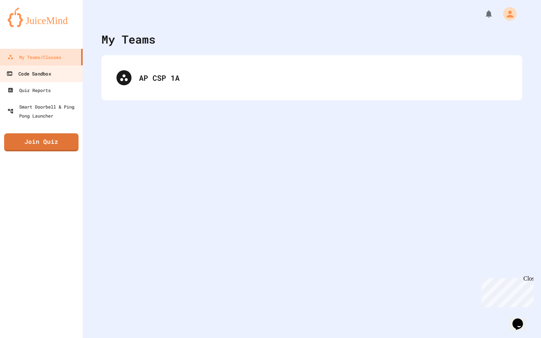
click at [42, 74] on div "Code Sandbox" at bounding box center [28, 73] width 44 height 9
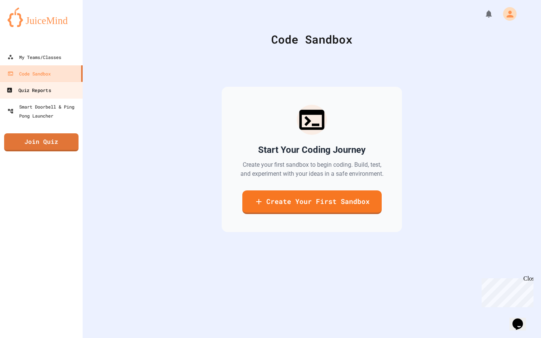
click at [68, 97] on link "Quiz Reports" at bounding box center [41, 90] width 85 height 17
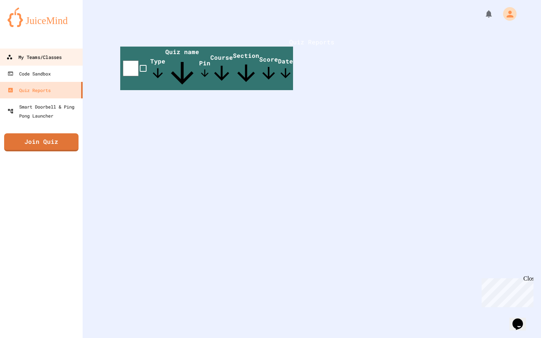
click at [62, 56] on div "My Teams/Classes" at bounding box center [33, 57] width 55 height 9
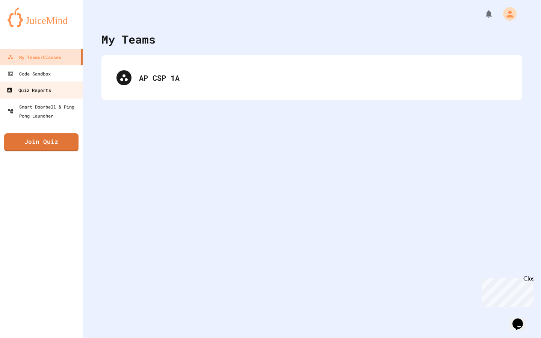
click at [45, 87] on div "Quiz Reports" at bounding box center [28, 90] width 44 height 9
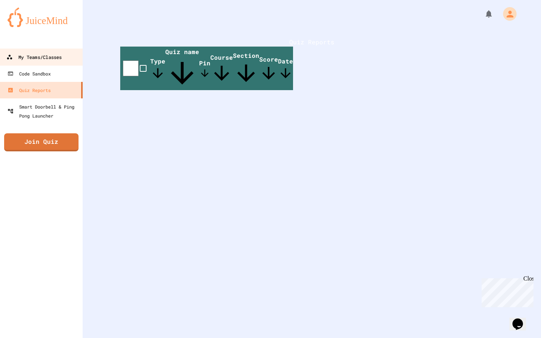
click at [47, 61] on div "My Teams/Classes" at bounding box center [33, 57] width 55 height 9
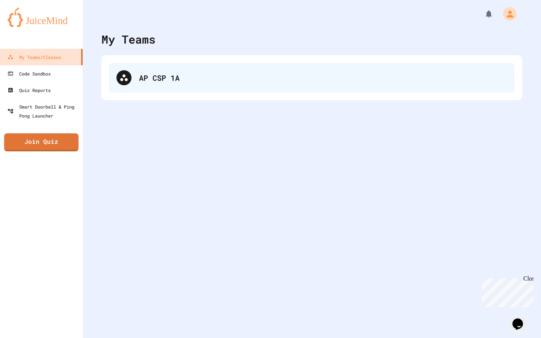
click at [228, 81] on div "AP CSP 1A" at bounding box center [323, 77] width 368 height 11
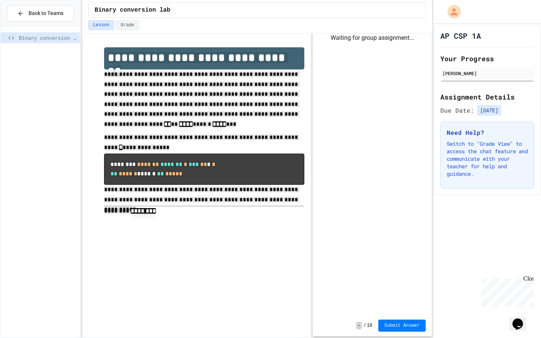
drag, startPoint x: 103, startPoint y: 57, endPoint x: 199, endPoint y: 212, distance: 182.6
click at [199, 212] on div "**********" at bounding box center [196, 132] width 215 height 185
copy div "**********"
click at [202, 227] on div "**********" at bounding box center [196, 185] width 229 height 305
click at [356, 186] on div "Waiting for group assignment..." at bounding box center [372, 174] width 119 height 282
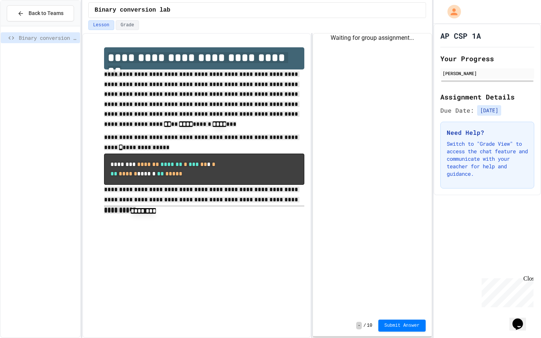
click at [356, 186] on div "Waiting for group assignment..." at bounding box center [372, 174] width 119 height 282
click at [231, 239] on div "**********" at bounding box center [196, 185] width 229 height 305
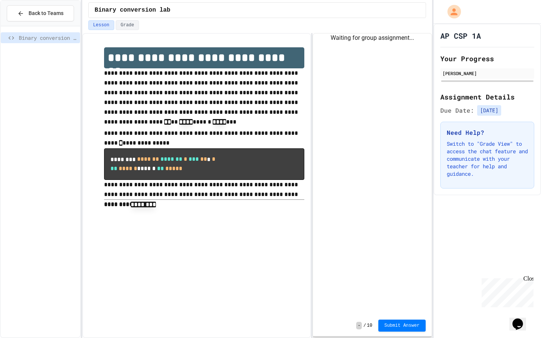
click at [217, 228] on div "**********" at bounding box center [196, 185] width 229 height 305
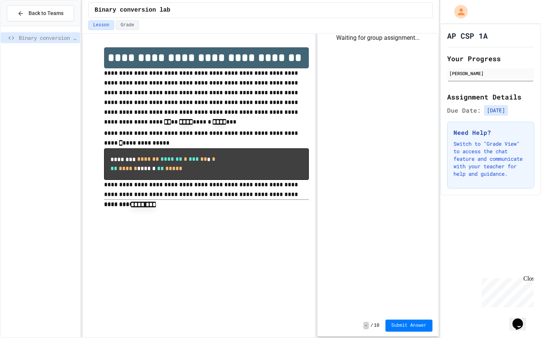
click at [438, 208] on div "**********" at bounding box center [270, 169] width 541 height 338
click at [53, 39] on span "Binary conversion lab" at bounding box center [48, 38] width 58 height 8
drag, startPoint x: 47, startPoint y: 39, endPoint x: 101, endPoint y: 44, distance: 54.0
click at [101, 44] on div "**********" at bounding box center [270, 169] width 541 height 338
click at [101, 44] on div "**********" at bounding box center [199, 129] width 220 height 178
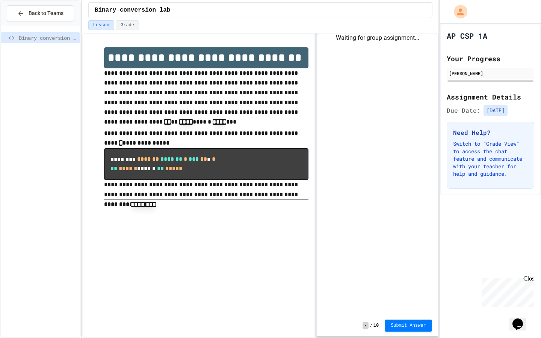
click at [441, 251] on div "**********" at bounding box center [270, 169] width 541 height 338
click at [377, 112] on div "Waiting for group assignment..." at bounding box center [377, 174] width 121 height 282
click at [387, 32] on div "Lesson Grade" at bounding box center [260, 26] width 356 height 13
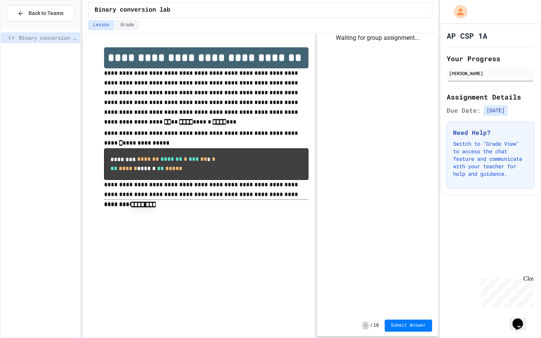
click at [487, 223] on div "AP CSP 1A Your Progress Woovin Hyun Assignment Details Due Date: 9/1/2025 Need …" at bounding box center [490, 181] width 101 height 315
click at [487, 219] on div "AP CSP 1A Your Progress Woovin Hyun Assignment Details Due Date: 9/1/2025 Need …" at bounding box center [490, 181] width 101 height 315
click at [219, 148] on p "**********" at bounding box center [206, 139] width 205 height 20
click at [34, 12] on span "Back to Teams" at bounding box center [46, 13] width 35 height 8
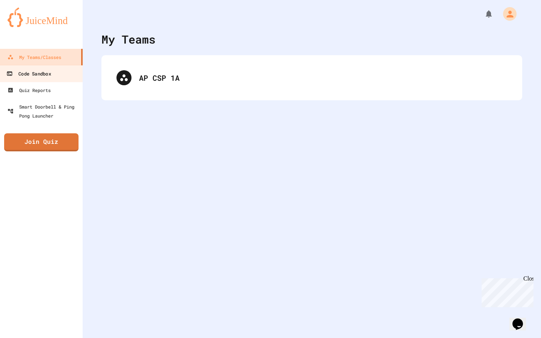
click at [40, 76] on div "Code Sandbox" at bounding box center [28, 73] width 44 height 9
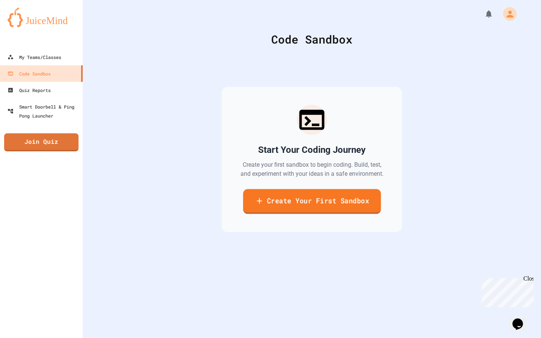
click at [253, 210] on link "Create Your First Sandbox" at bounding box center [312, 201] width 138 height 25
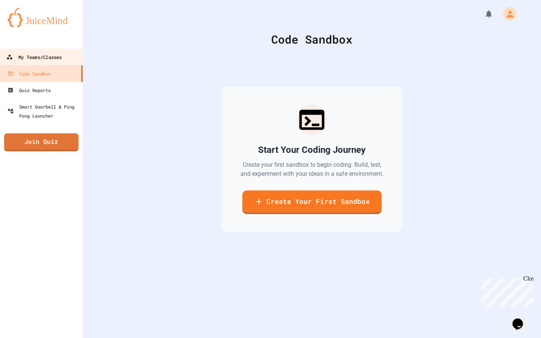
click at [52, 61] on div "My Teams/Classes" at bounding box center [33, 57] width 55 height 9
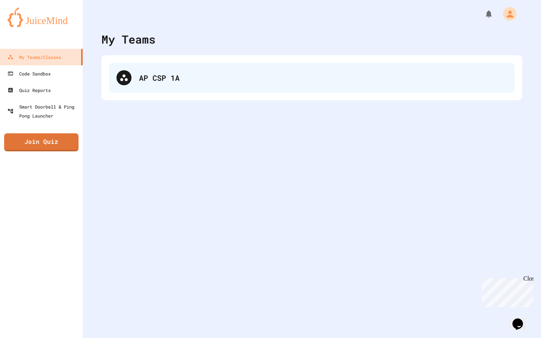
click at [221, 87] on div "AP CSP 1A" at bounding box center [312, 78] width 406 height 30
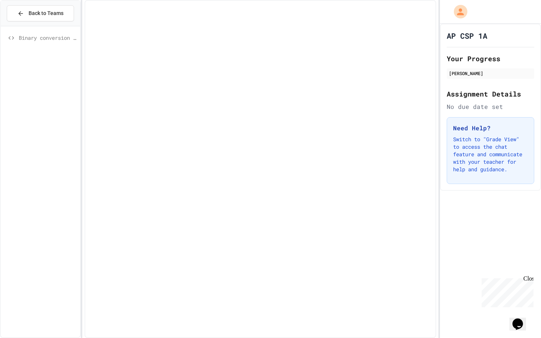
click at [54, 42] on div "Binary conversion lab" at bounding box center [40, 37] width 79 height 11
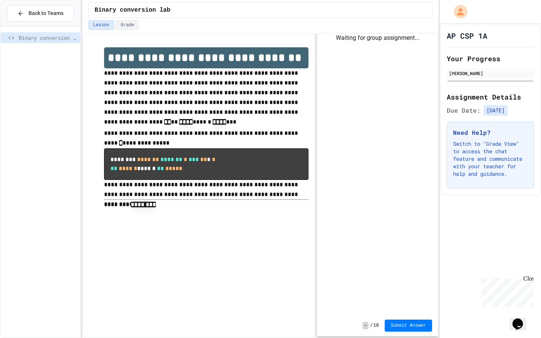
click at [134, 9] on span "Binary conversion lab" at bounding box center [133, 10] width 76 height 9
drag, startPoint x: 26, startPoint y: 33, endPoint x: 111, endPoint y: 28, distance: 85.1
click at [111, 28] on div "**********" at bounding box center [270, 169] width 541 height 338
click at [50, 34] on span "Binary conversion lab" at bounding box center [48, 38] width 58 height 8
click at [81, 35] on div at bounding box center [82, 169] width 2 height 338
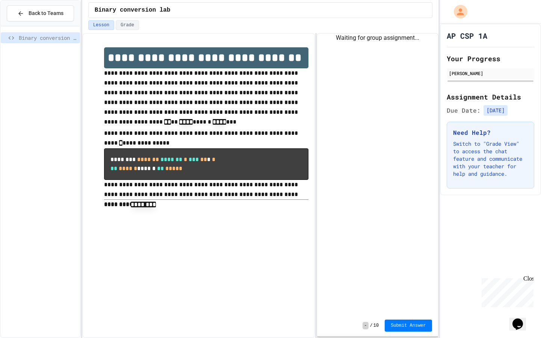
click at [59, 37] on span "Binary conversion lab" at bounding box center [48, 38] width 58 height 8
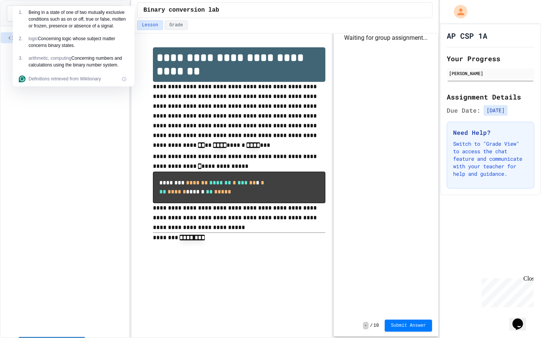
click at [103, 47] on html "**********" at bounding box center [270, 169] width 541 height 338
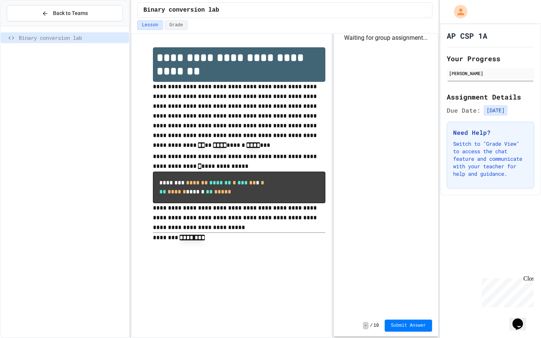
click at [45, 161] on div "Binary conversion lab" at bounding box center [65, 181] width 128 height 305
click at [524, 318] on div "Opens Chat This icon Opens the chat window." at bounding box center [518, 324] width 12 height 12
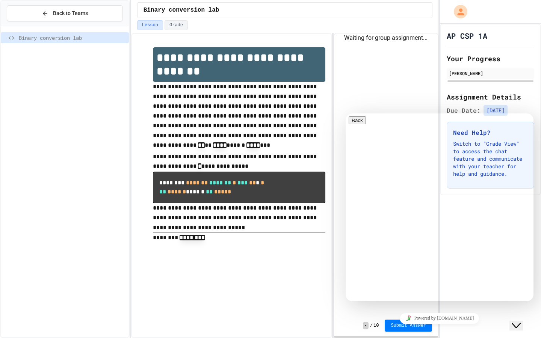
click at [397, 72] on div "Waiting for group assignment..." at bounding box center [386, 174] width 104 height 282
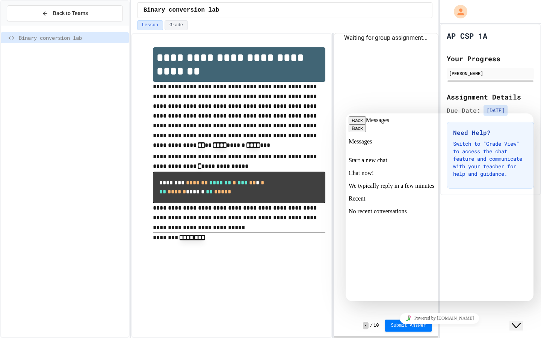
click at [383, 76] on div "Waiting for group assignment..." at bounding box center [386, 174] width 104 height 282
click at [358, 122] on button "Back" at bounding box center [357, 121] width 17 height 8
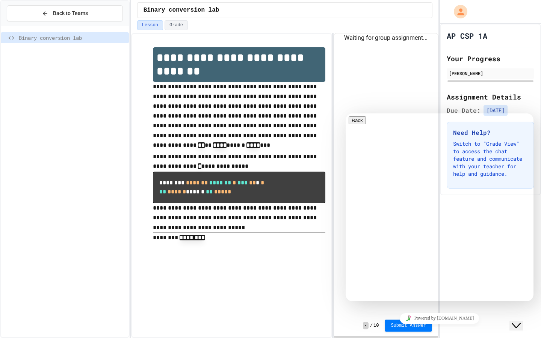
click at [322, 174] on pre "******** ******* ******* * *** ** * * ** ****** ****** ** *****" at bounding box center [239, 187] width 173 height 31
click at [521, 321] on icon "Close Chat This icon closes the chat window." at bounding box center [516, 325] width 9 height 9
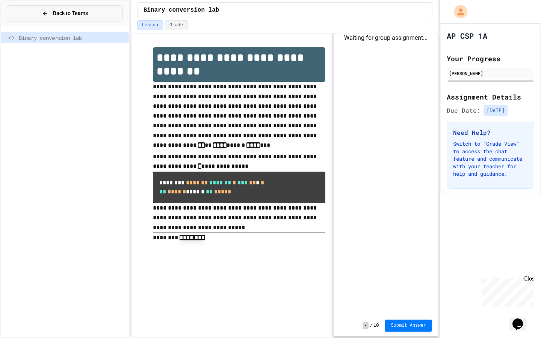
click at [96, 13] on button "Back to Teams" at bounding box center [65, 13] width 116 height 16
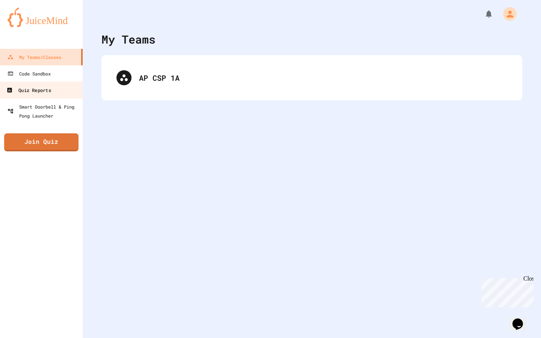
click at [48, 84] on link "Quiz Reports" at bounding box center [41, 90] width 85 height 17
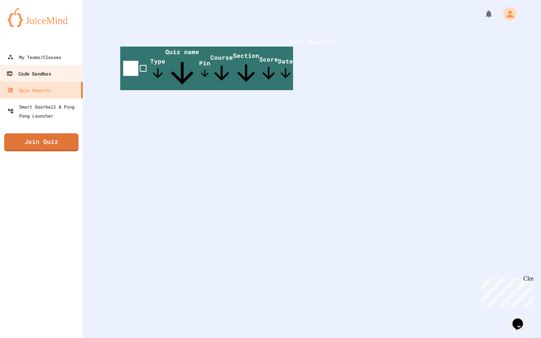
click at [65, 74] on link "Code Sandbox" at bounding box center [41, 73] width 85 height 17
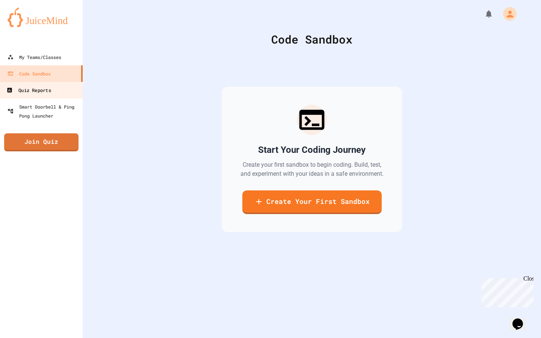
click at [60, 88] on link "Quiz Reports" at bounding box center [41, 90] width 85 height 17
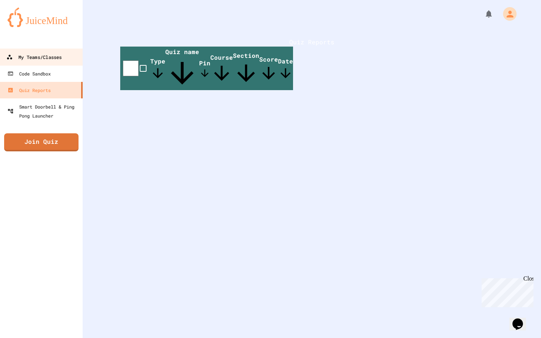
click at [55, 62] on link "My Teams/Classes" at bounding box center [41, 56] width 85 height 17
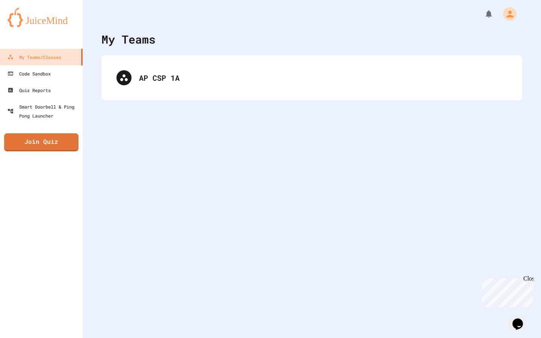
click at [175, 95] on div "AP CSP 1A" at bounding box center [312, 77] width 421 height 45
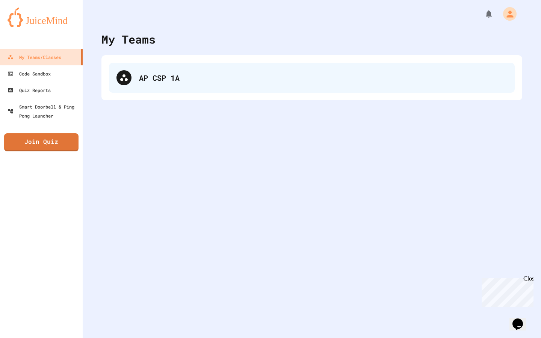
click at [167, 83] on div "AP CSP 1A" at bounding box center [323, 77] width 368 height 11
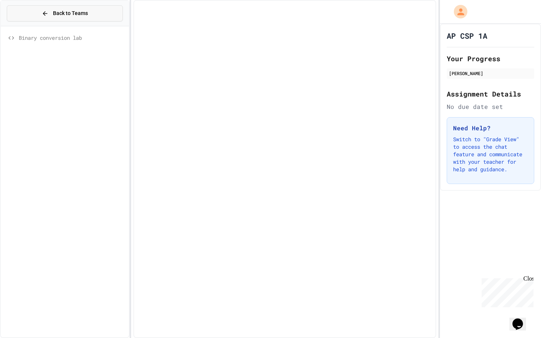
click at [49, 14] on div "Back to Teams" at bounding box center [65, 13] width 46 height 8
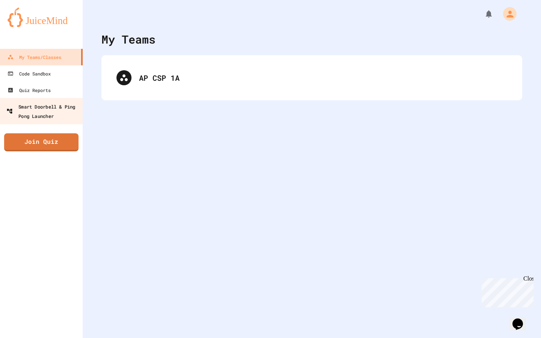
click at [45, 103] on div "Smart Doorbell & Ping Pong Launcher" at bounding box center [43, 111] width 74 height 18
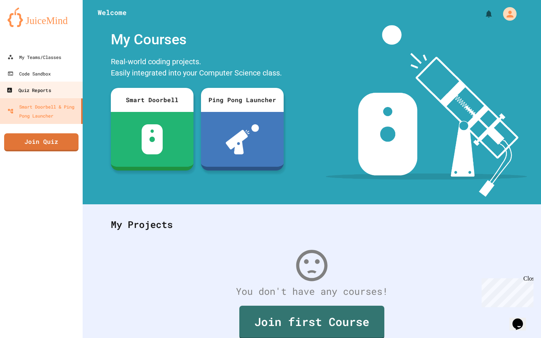
click at [62, 90] on link "Quiz Reports" at bounding box center [41, 90] width 85 height 17
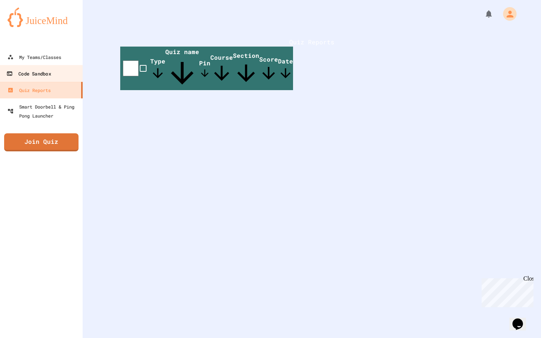
click at [26, 73] on div "Code Sandbox" at bounding box center [28, 73] width 44 height 9
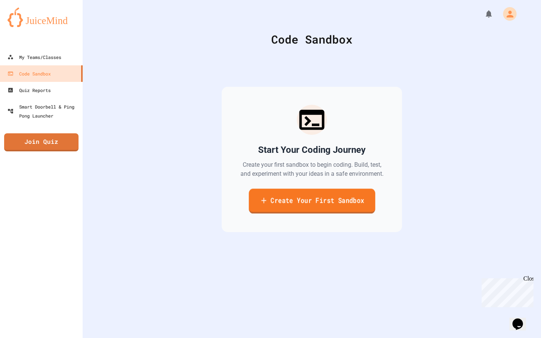
click at [313, 214] on link "Create Your First Sandbox" at bounding box center [312, 201] width 126 height 25
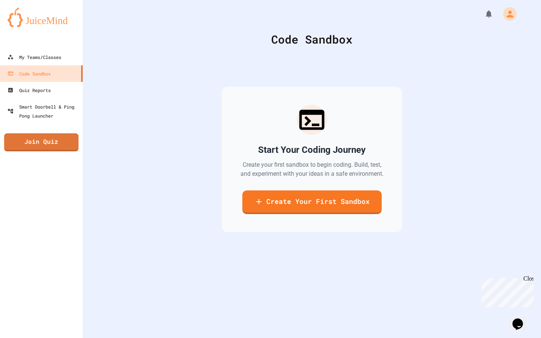
drag, startPoint x: 233, startPoint y: 95, endPoint x: 120, endPoint y: 95, distance: 113.2
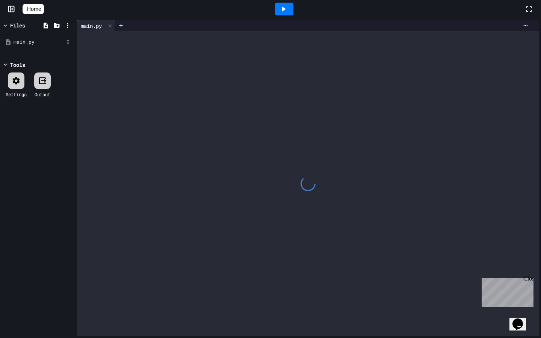
click at [31, 39] on div "main.py" at bounding box center [39, 42] width 50 height 8
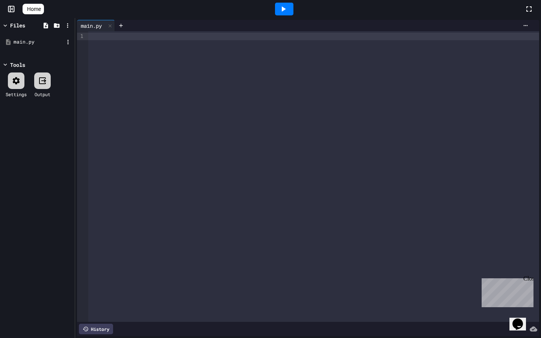
click at [32, 46] on div "main.py" at bounding box center [37, 42] width 71 height 14
click at [11, 9] on icon at bounding box center [12, 9] width 8 height 8
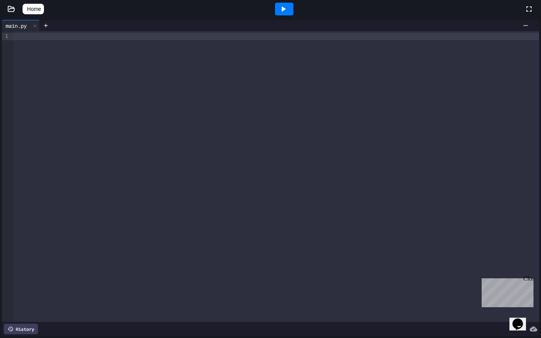
click at [11, 9] on icon at bounding box center [12, 9] width 8 height 8
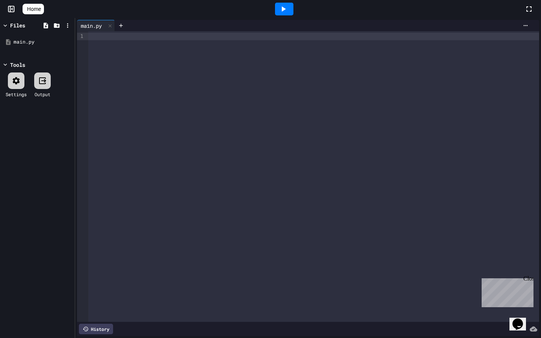
drag, startPoint x: 51, startPoint y: 3, endPoint x: 51, endPoint y: 292, distance: 288.7
click at [51, 3] on div at bounding box center [284, 9] width 481 height 20
click at [38, 9] on span "Home" at bounding box center [34, 9] width 14 height 8
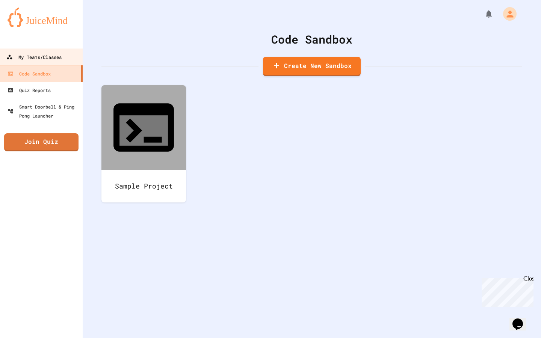
click at [22, 57] on div "My Teams/Classes" at bounding box center [33, 57] width 55 height 9
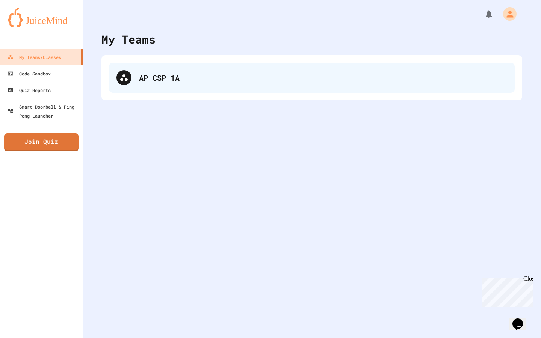
click at [154, 84] on div "AP CSP 1A" at bounding box center [312, 78] width 406 height 30
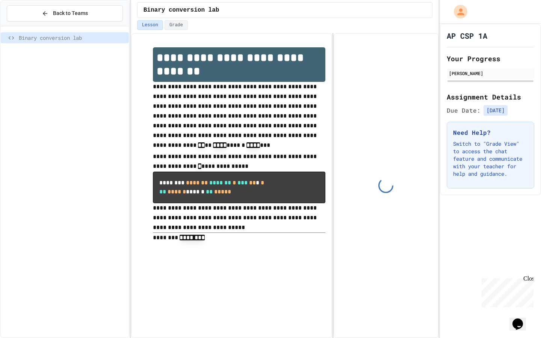
click at [74, 38] on span "Binary conversion lab" at bounding box center [72, 38] width 107 height 8
drag, startPoint x: 74, startPoint y: 38, endPoint x: 76, endPoint y: 77, distance: 38.4
click at [76, 77] on div "Binary conversion lab" at bounding box center [65, 181] width 128 height 305
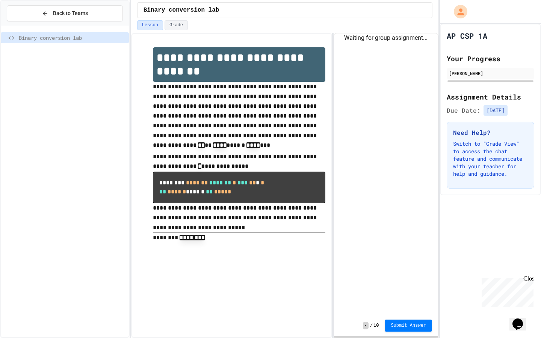
click at [73, 37] on span "Binary conversion lab" at bounding box center [72, 38] width 107 height 8
click at [312, 174] on pre "******** ******* ******* * *** ** * * ** ****** ****** ** *****" at bounding box center [239, 187] width 173 height 31
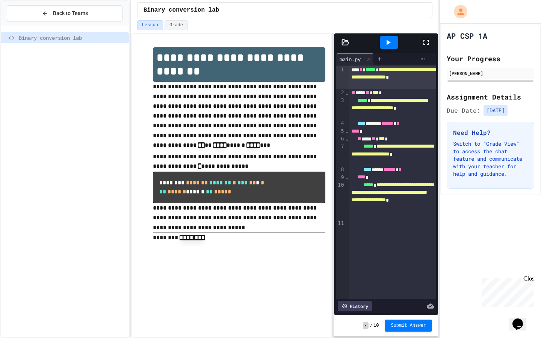
drag, startPoint x: 368, startPoint y: 262, endPoint x: 359, endPoint y: 0, distance: 261.8
click at [359, 0] on div "**********" at bounding box center [285, 169] width 308 height 338
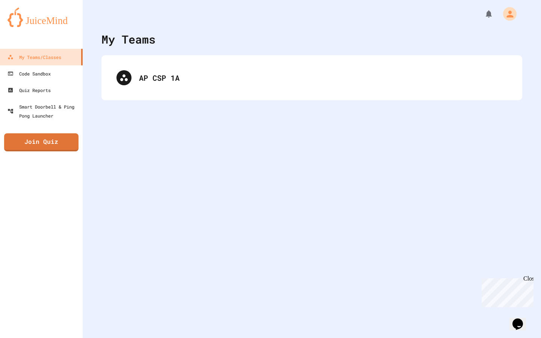
click at [289, 103] on div "My Teams AP CSP 1A" at bounding box center [312, 169] width 459 height 338
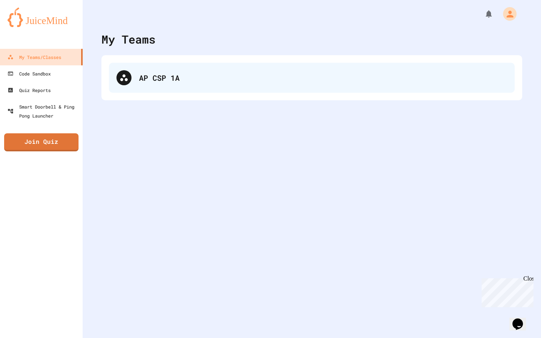
click at [289, 89] on div "AP CSP 1A" at bounding box center [312, 78] width 406 height 30
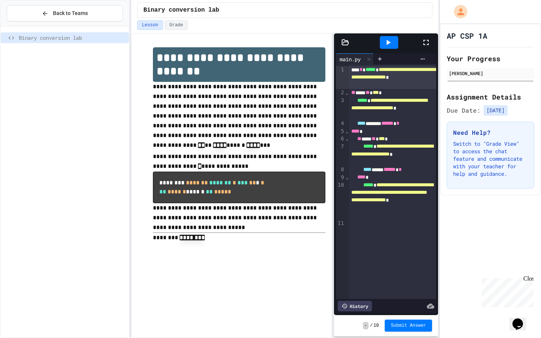
click at [344, 42] on icon at bounding box center [345, 41] width 6 height 5
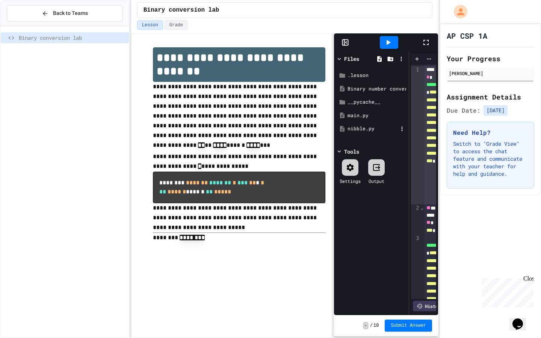
click at [366, 129] on div "nibble.py" at bounding box center [373, 129] width 50 height 8
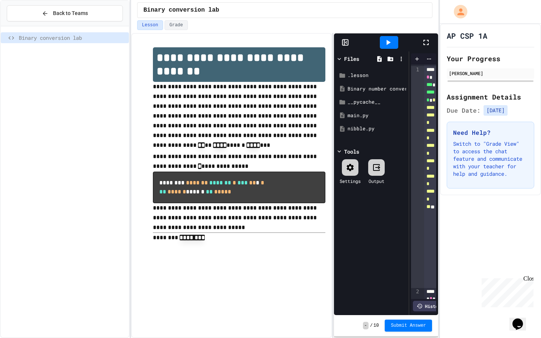
click at [430, 42] on icon at bounding box center [426, 42] width 9 height 9
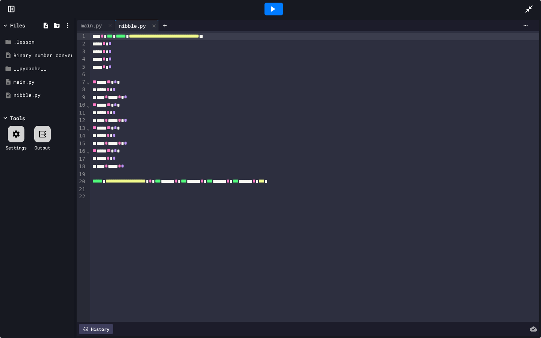
click at [267, 12] on div at bounding box center [274, 9] width 18 height 13
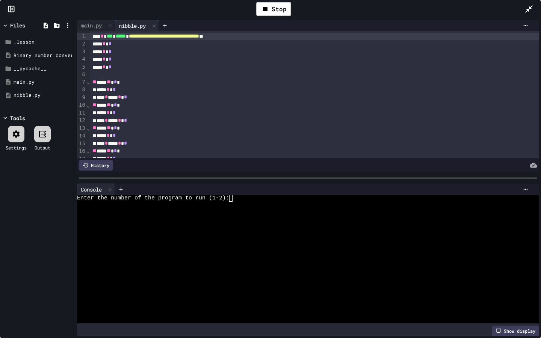
click at [233, 199] on textarea "Terminal input" at bounding box center [234, 198] width 3 height 7
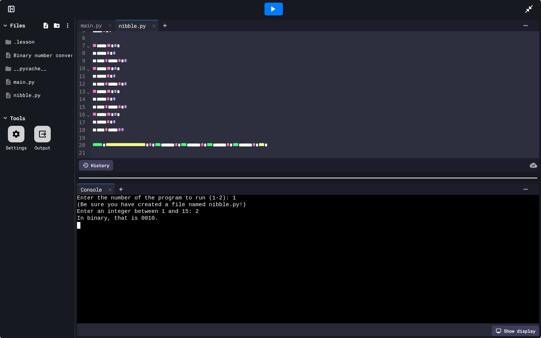
scroll to position [40, 0]
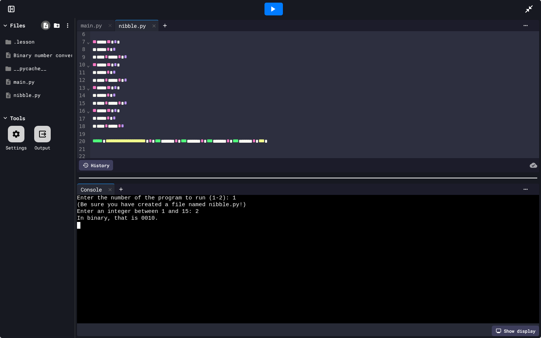
click at [45, 26] on icon at bounding box center [46, 26] width 5 height 6
click at [37, 130] on div "Tools Settings Output" at bounding box center [37, 134] width 71 height 41
click at [41, 73] on div "__pycache__" at bounding box center [37, 69] width 71 height 14
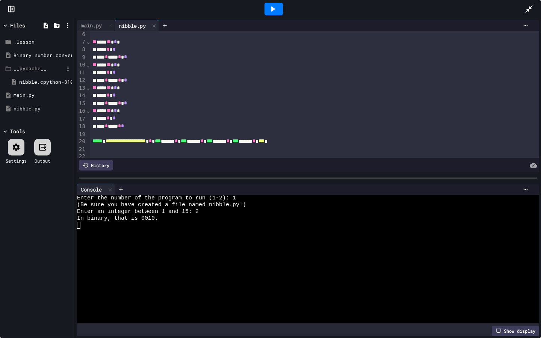
click at [41, 71] on div "__pycache__" at bounding box center [39, 69] width 50 height 8
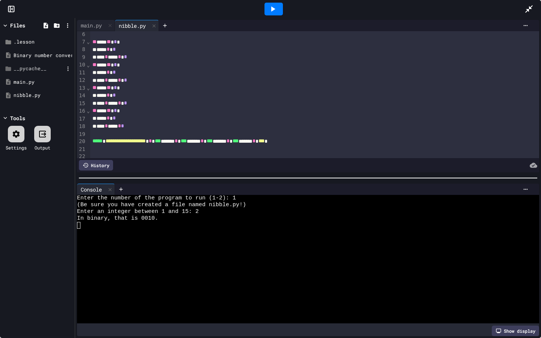
click at [35, 70] on div "__pycache__" at bounding box center [39, 69] width 50 height 8
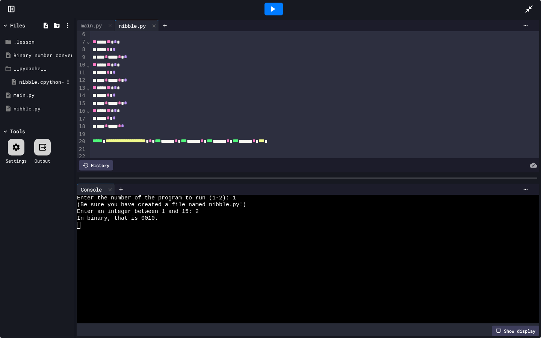
click at [35, 83] on div "nibble.cpython-310.pyc" at bounding box center [41, 83] width 45 height 8
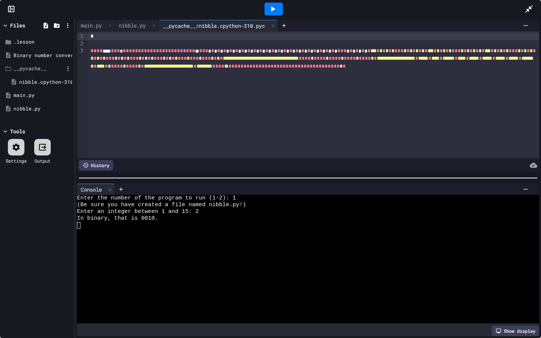
click at [28, 71] on div "__pycache__" at bounding box center [39, 69] width 50 height 8
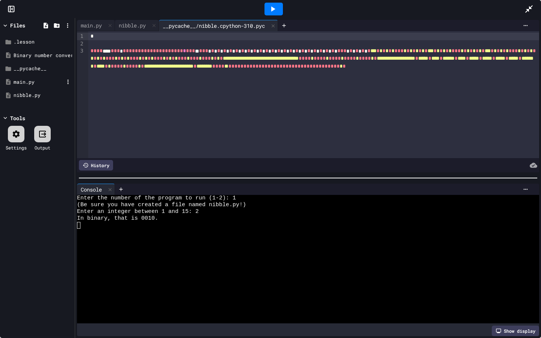
click at [36, 85] on div "main.py" at bounding box center [39, 83] width 50 height 8
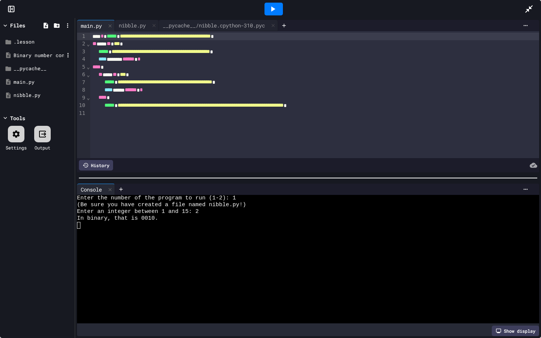
click at [44, 59] on div "Binary number converter.pdf" at bounding box center [39, 56] width 50 height 8
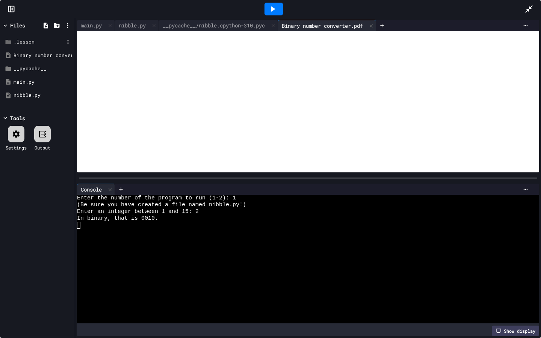
click at [30, 44] on div ".lesson" at bounding box center [39, 42] width 50 height 8
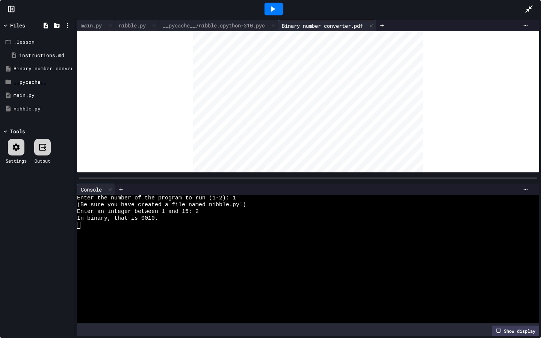
scroll to position [99, 0]
click at [46, 27] on icon at bounding box center [46, 26] width 5 height 6
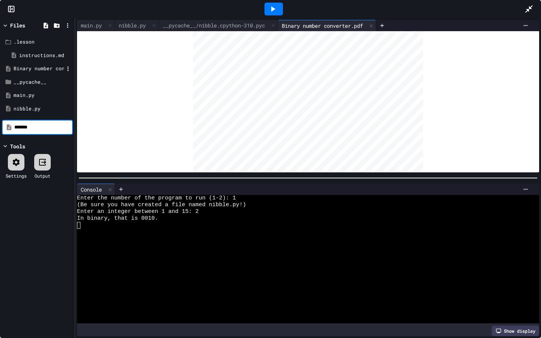
type input "*******"
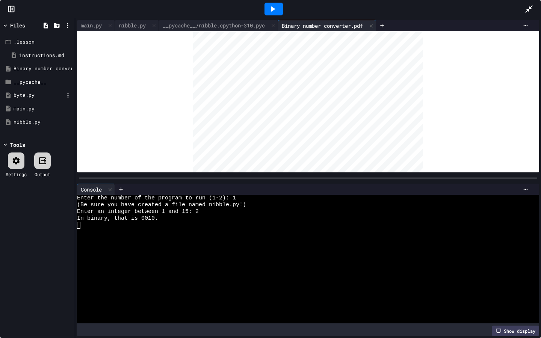
click at [27, 99] on div "byte.py" at bounding box center [39, 96] width 50 height 8
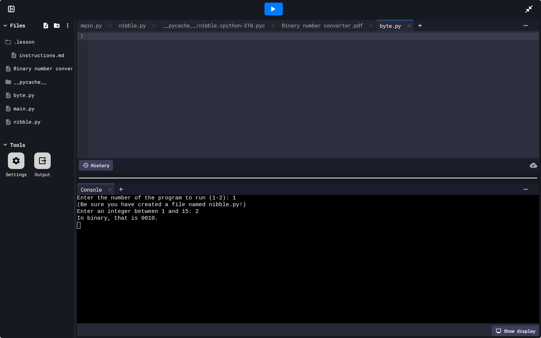
click at [130, 35] on div at bounding box center [313, 37] width 451 height 8
click at [34, 111] on div "main.py" at bounding box center [39, 109] width 50 height 8
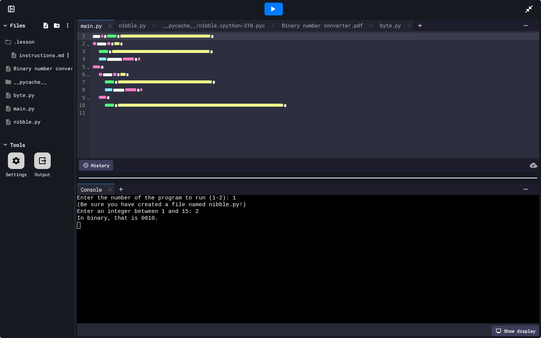
click at [28, 56] on div "instructions.md" at bounding box center [41, 56] width 45 height 8
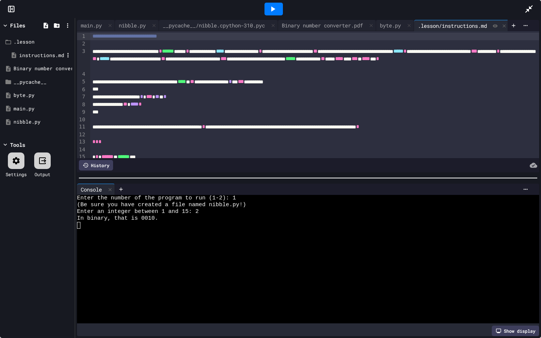
click at [30, 56] on div "instructions.md" at bounding box center [41, 56] width 45 height 8
click at [29, 42] on div ".lesson" at bounding box center [39, 42] width 50 height 8
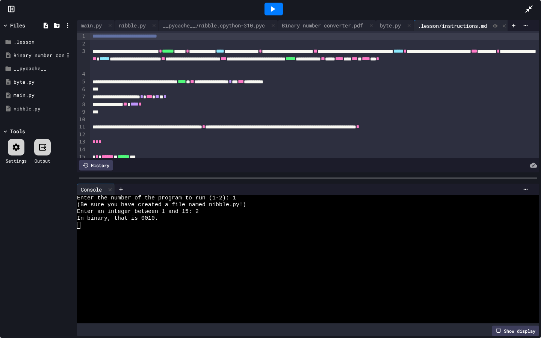
click at [29, 54] on div "Binary number converter.pdf" at bounding box center [39, 56] width 50 height 8
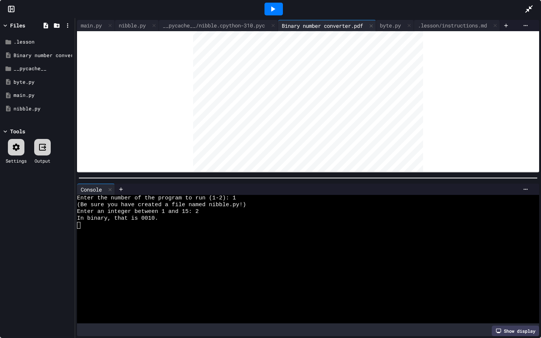
scroll to position [151, 0]
click at [30, 110] on div "nibble.py" at bounding box center [39, 109] width 50 height 8
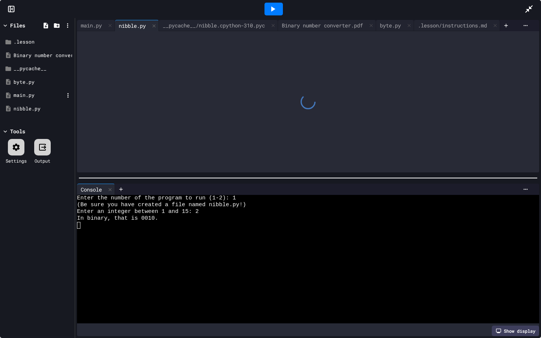
click at [35, 98] on div "main.py" at bounding box center [39, 96] width 50 height 8
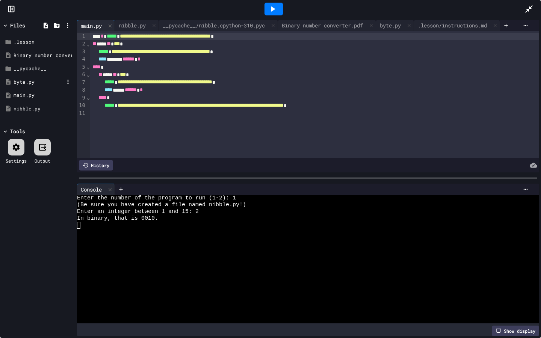
click at [32, 87] on div "byte.py" at bounding box center [37, 83] width 71 height 14
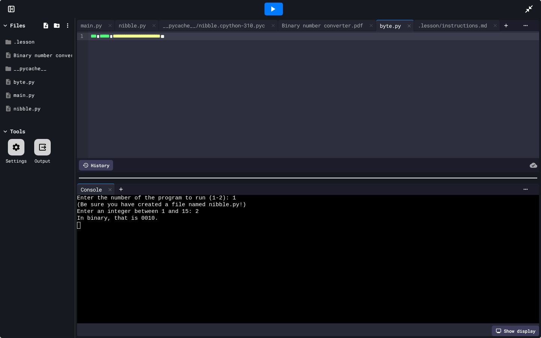
click at [161, 37] on span "**********" at bounding box center [137, 35] width 48 height 5
click at [242, 35] on div "**********" at bounding box center [313, 37] width 451 height 8
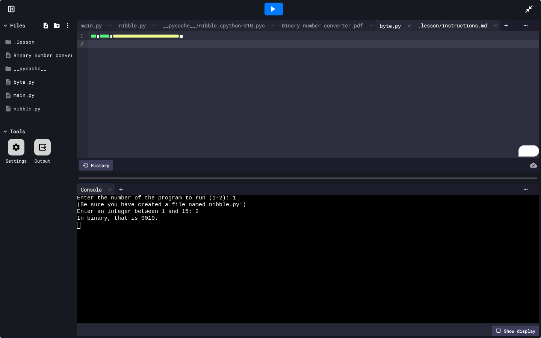
click at [446, 25] on div ".lesson/instructions.md" at bounding box center [452, 25] width 77 height 8
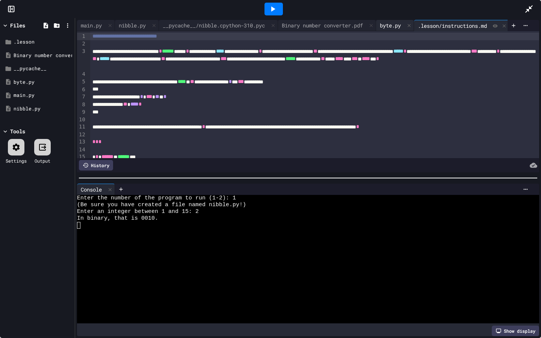
click at [402, 29] on div "byte.py" at bounding box center [395, 25] width 38 height 11
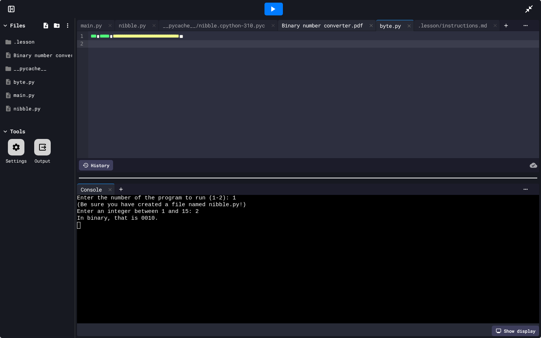
click at [348, 29] on div "Binary number converter.pdf" at bounding box center [327, 25] width 98 height 11
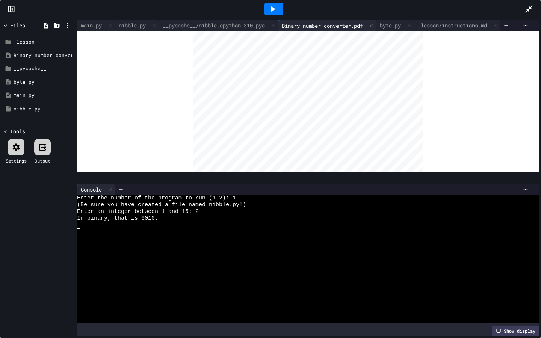
scroll to position [119, 0]
